Goal: Task Accomplishment & Management: Manage account settings

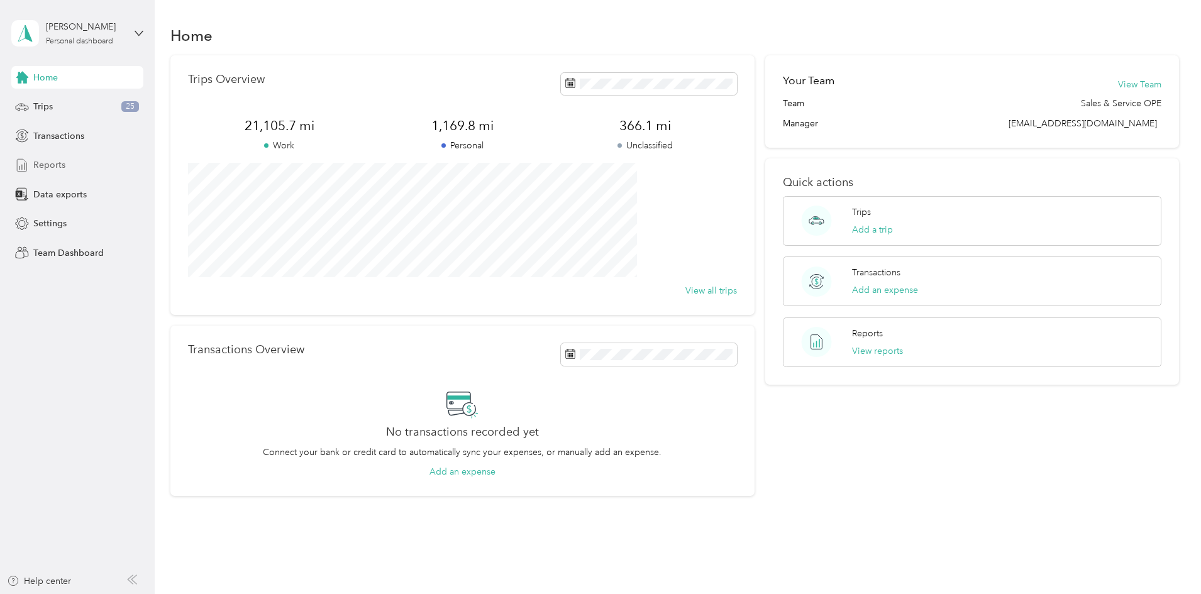
click at [51, 163] on span "Reports" at bounding box center [49, 164] width 32 height 13
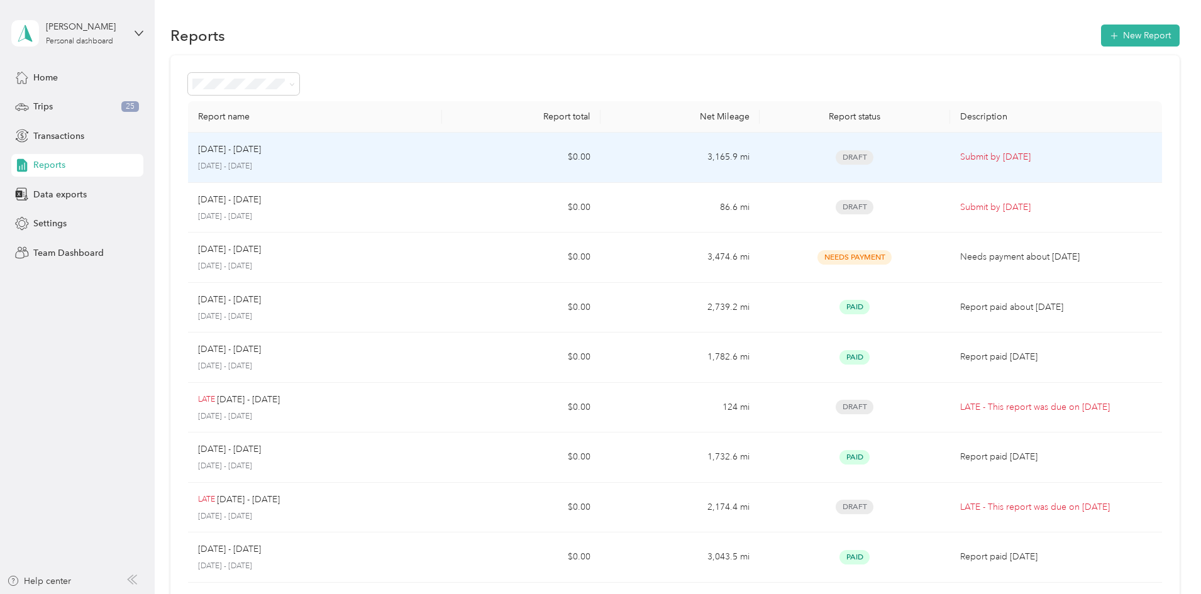
click at [978, 159] on p "Submit by [DATE]" at bounding box center [1056, 157] width 192 height 14
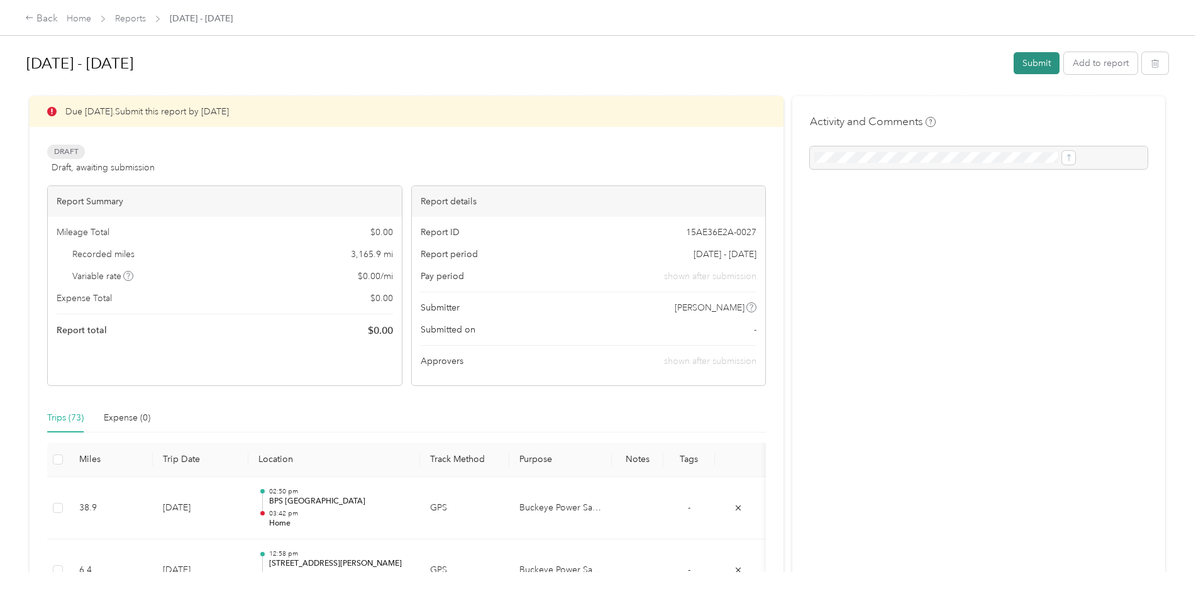
click at [1014, 63] on button "Submit" at bounding box center [1037, 63] width 46 height 22
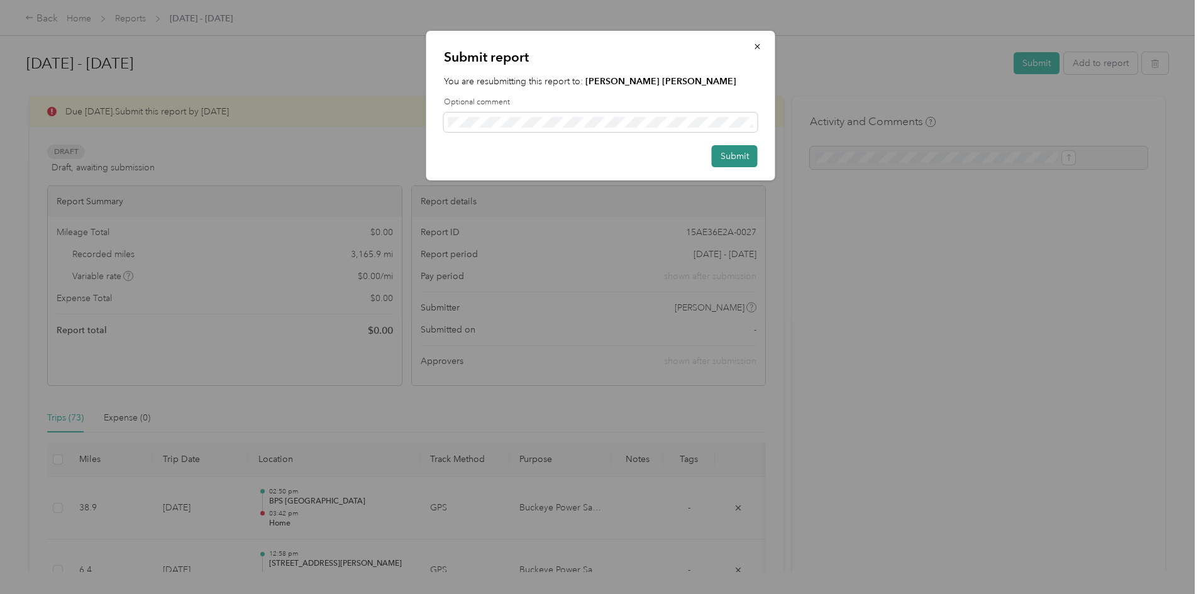
click at [738, 157] on button "Submit" at bounding box center [735, 156] width 46 height 22
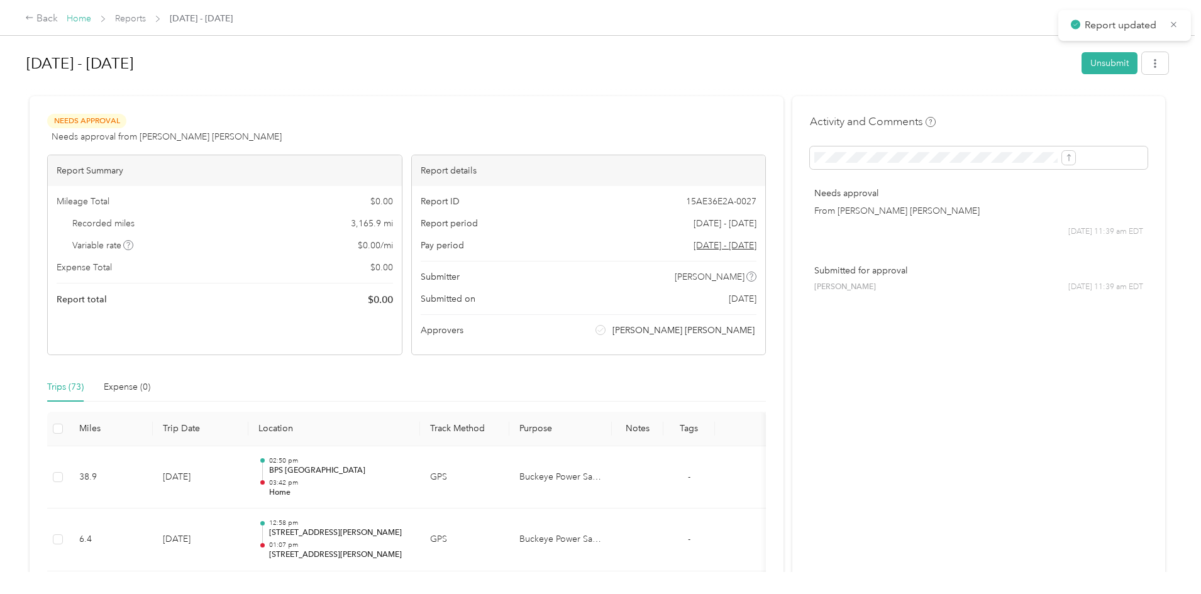
click at [91, 21] on link "Home" at bounding box center [79, 18] width 25 height 11
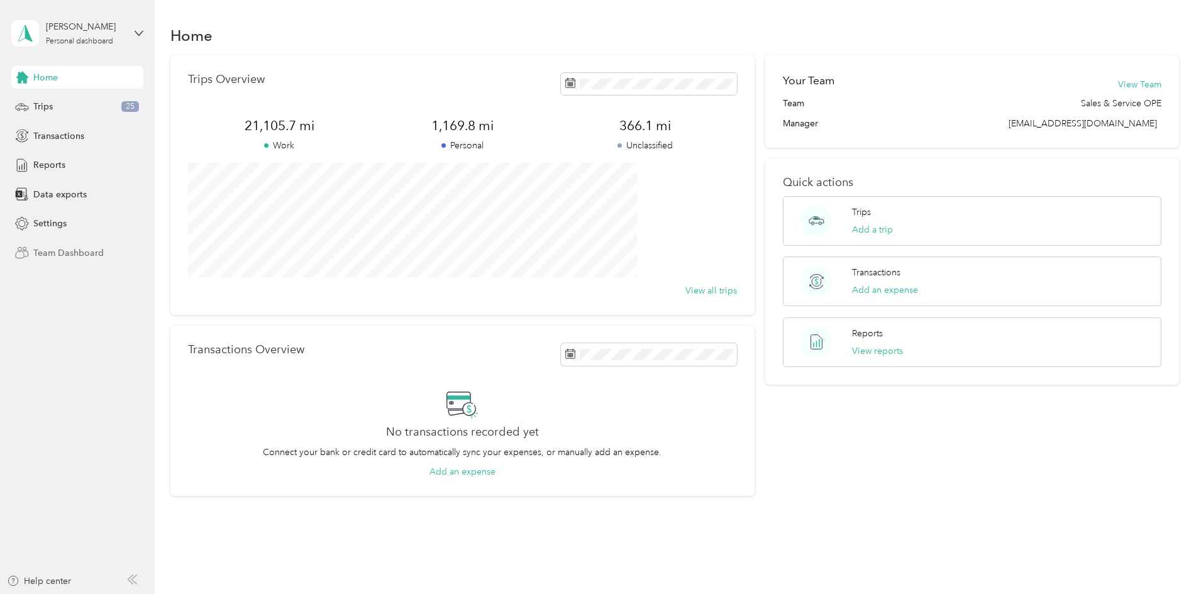
click at [40, 253] on span "Team Dashboard" at bounding box center [68, 252] width 70 height 13
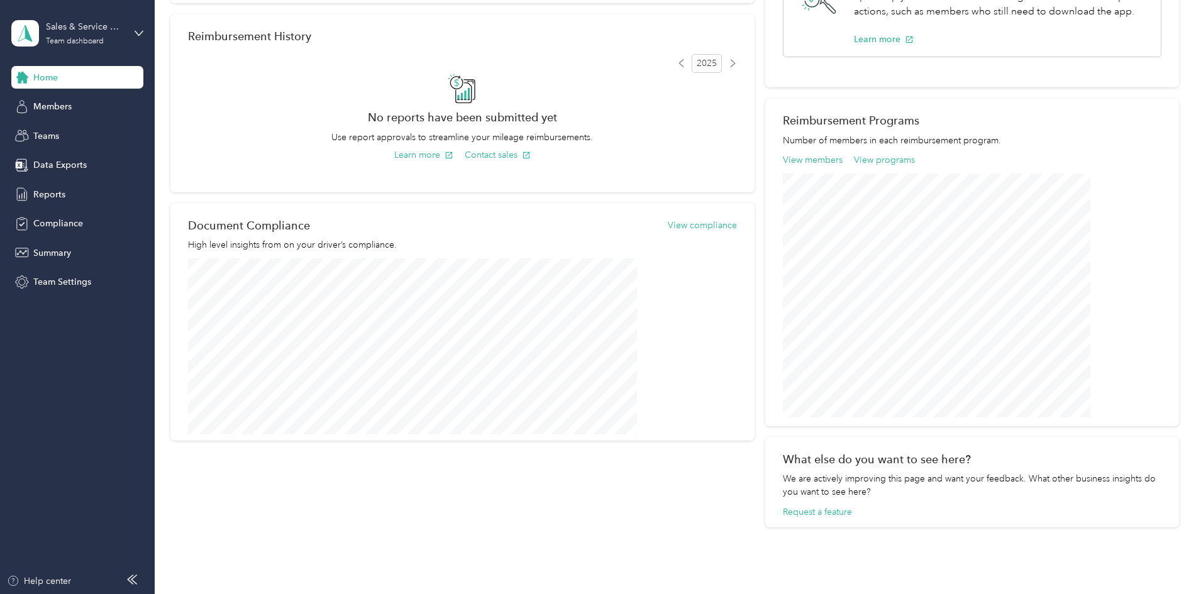
scroll to position [58, 0]
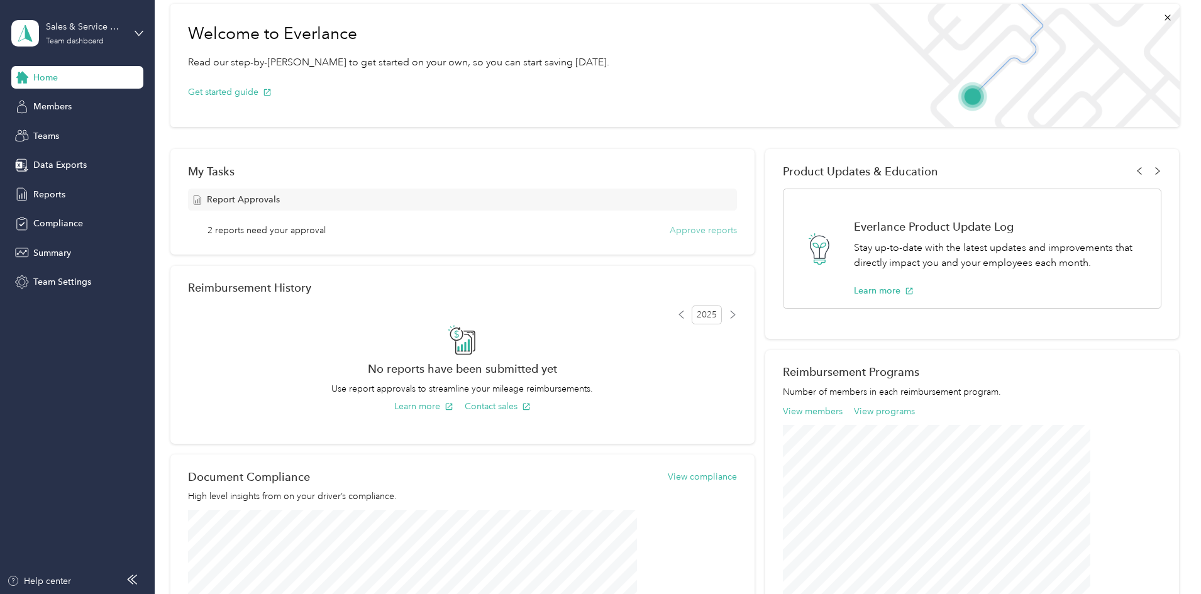
click at [665, 230] on div "Report Approvals 2 reports need your approval Approve reports" at bounding box center [462, 213] width 549 height 48
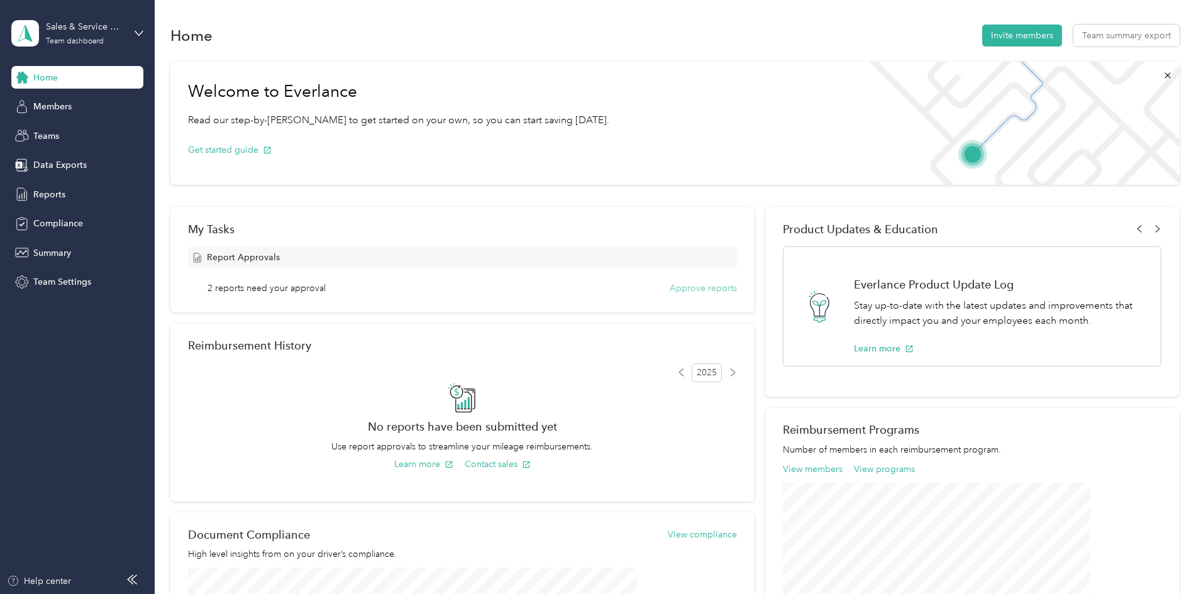
click at [679, 285] on button "Approve reports" at bounding box center [703, 288] width 67 height 13
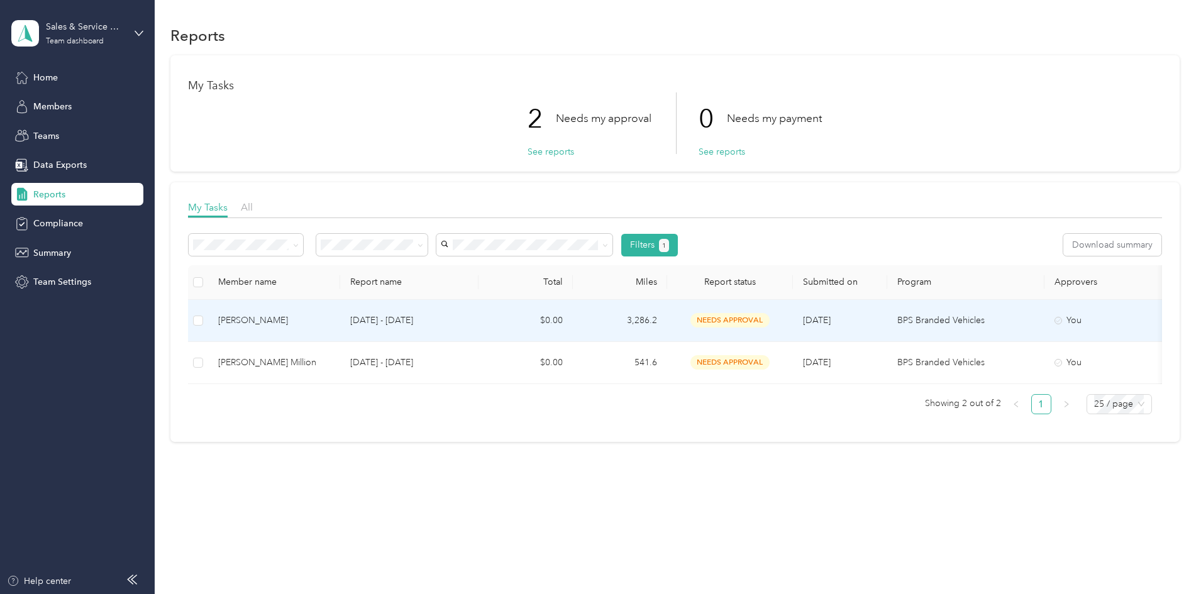
click at [208, 324] on td at bounding box center [198, 321] width 20 height 42
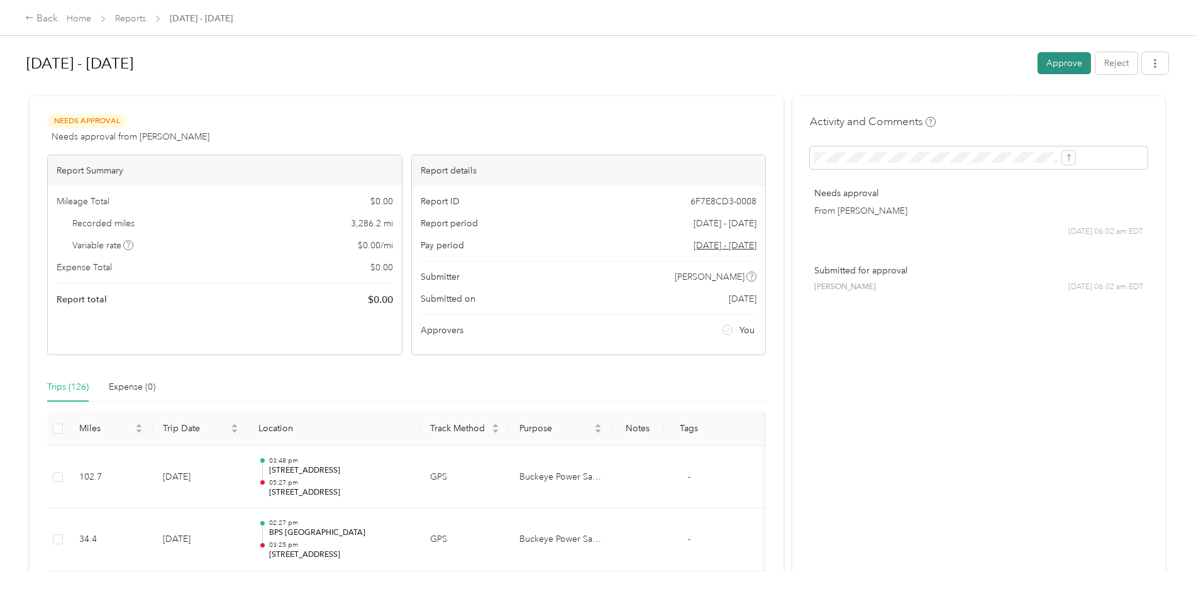
click at [1038, 60] on button "Approve" at bounding box center [1064, 63] width 53 height 22
click at [146, 18] on link "Reports" at bounding box center [130, 18] width 31 height 11
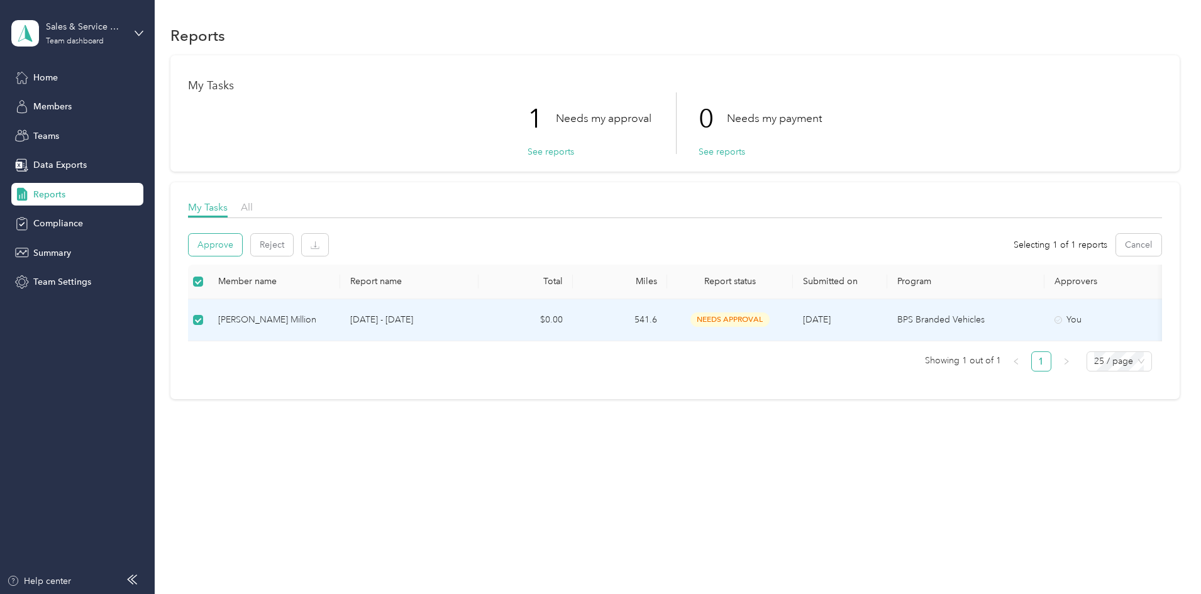
click at [242, 245] on button "Approve" at bounding box center [215, 245] width 53 height 22
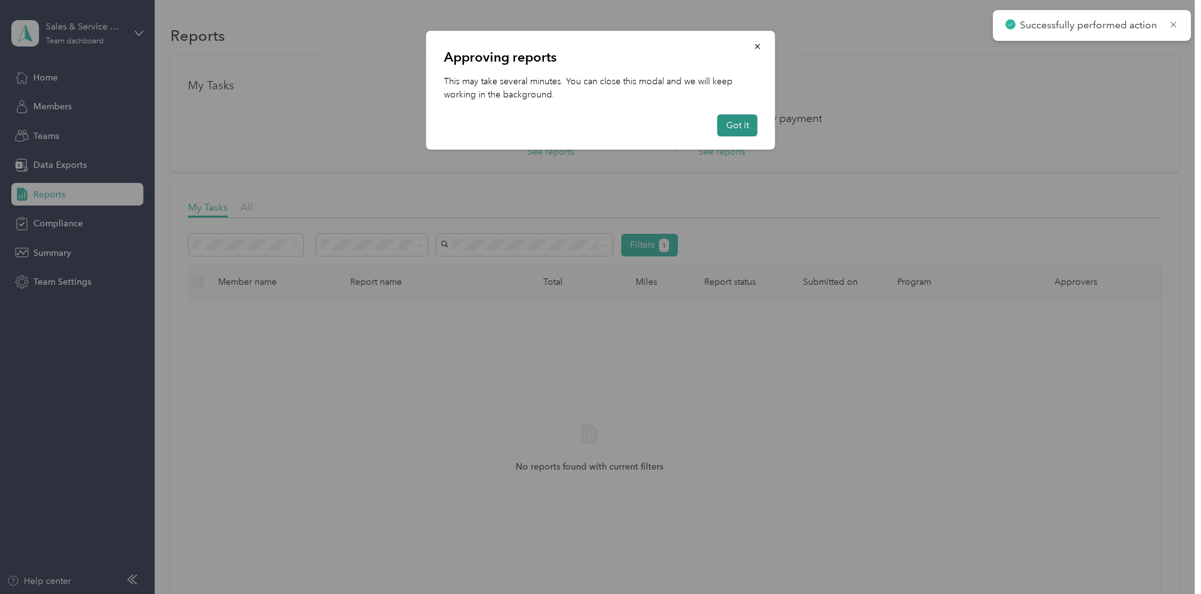
click at [733, 121] on button "Got it" at bounding box center [737, 125] width 40 height 22
